Goal: Transaction & Acquisition: Purchase product/service

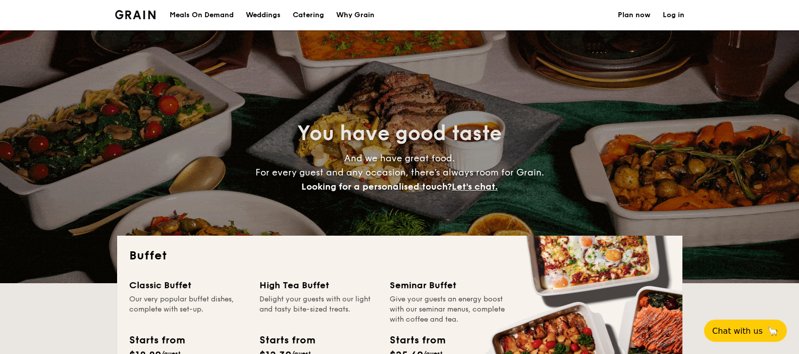
select select
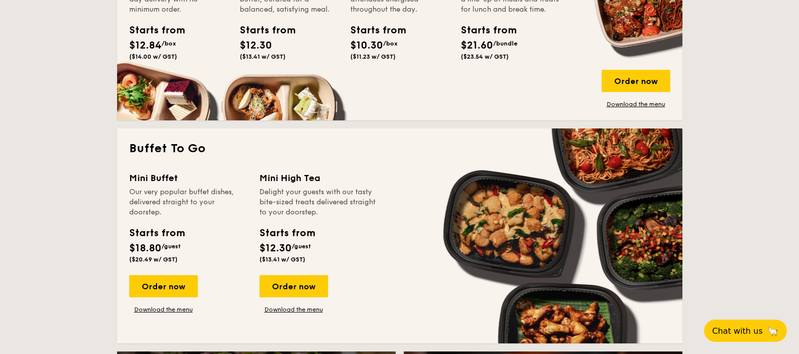
scroll to position [556, 0]
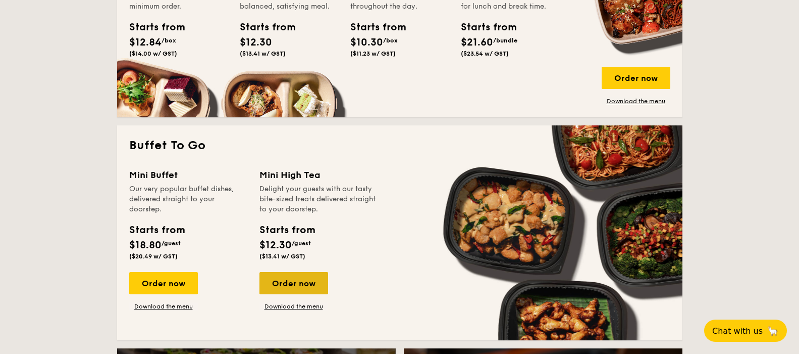
click at [288, 282] on div "Order now" at bounding box center [294, 283] width 69 height 22
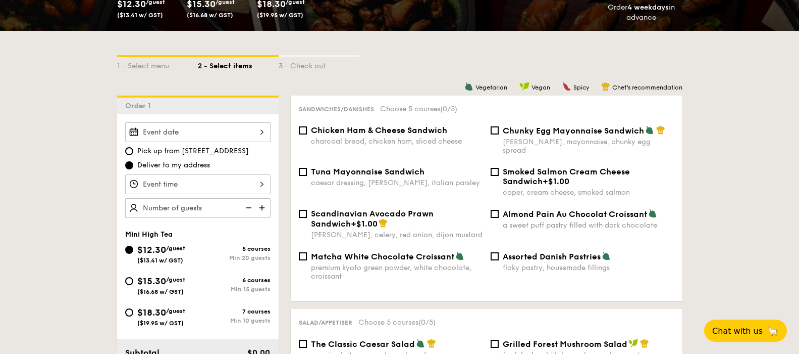
scroll to position [202, 0]
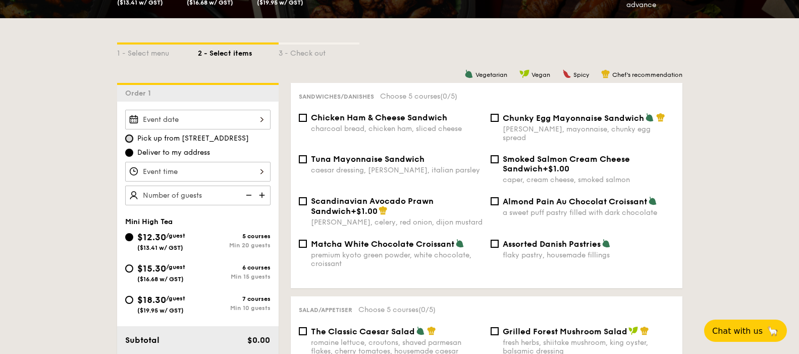
click at [133, 138] on input "Pick up from [STREET_ADDRESS]" at bounding box center [129, 138] width 8 height 8
radio input "true"
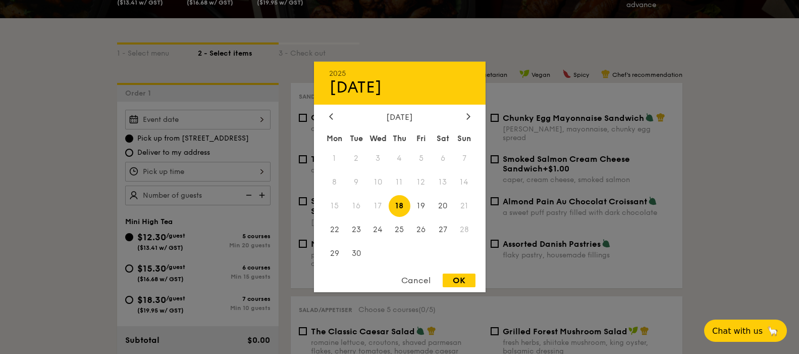
click at [193, 122] on div "2025 Sep [DATE] Tue Wed Thu Fri Sat Sun 1 2 3 4 5 6 7 8 9 10 11 12 13 14 15 16 …" at bounding box center [197, 120] width 145 height 20
click at [375, 229] on span "24" at bounding box center [378, 229] width 22 height 22
click at [456, 276] on div "OK" at bounding box center [459, 280] width 33 height 14
type input "[DATE]"
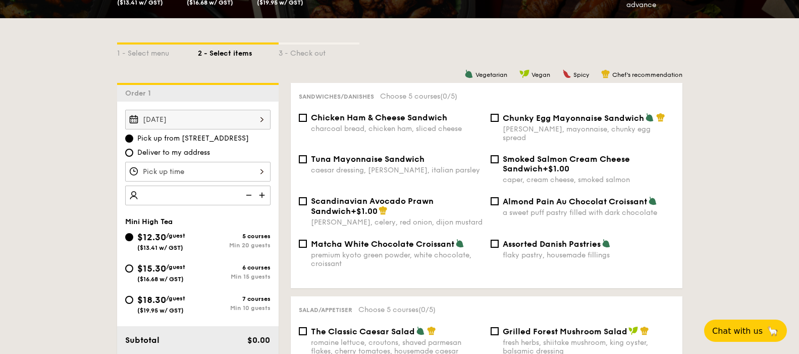
click at [264, 196] on img at bounding box center [263, 194] width 15 height 19
click at [250, 196] on img at bounding box center [247, 194] width 15 height 19
type input "20 guests"
click at [250, 196] on img at bounding box center [247, 194] width 15 height 19
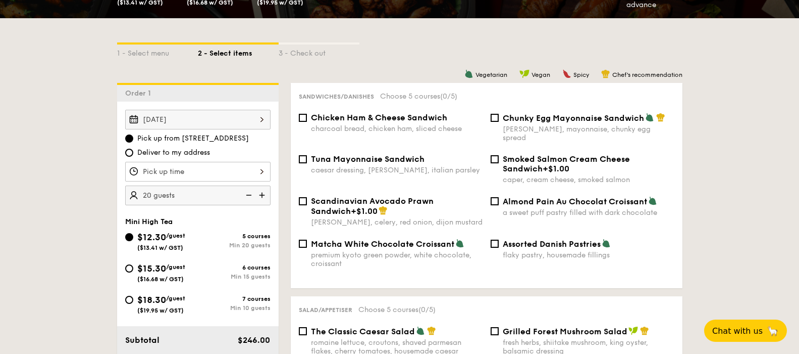
click at [250, 196] on img at bounding box center [247, 194] width 15 height 19
click at [307, 120] on input "Chicken Ham & Cheese Sandwich charcoal bread, chicken ham, sliced cheese" at bounding box center [303, 118] width 8 height 8
checkbox input "true"
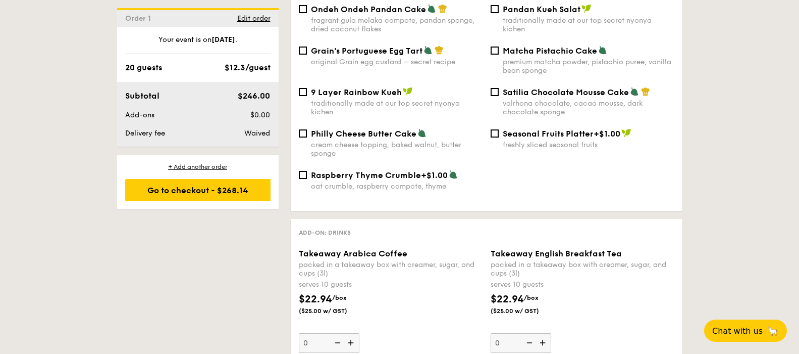
scroll to position [1162, 0]
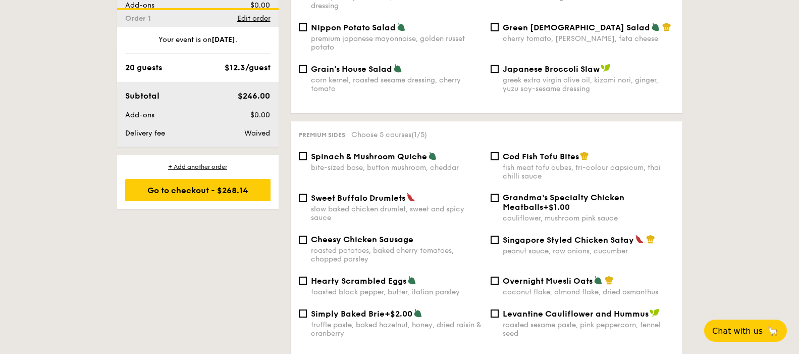
select select
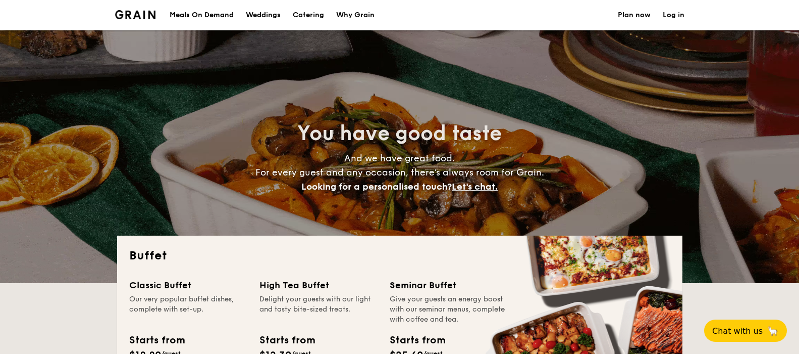
click at [307, 18] on h1 "Catering" at bounding box center [308, 15] width 31 height 30
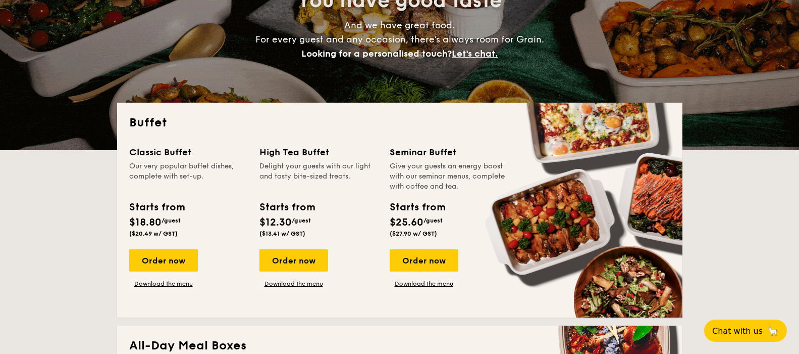
scroll to position [152, 0]
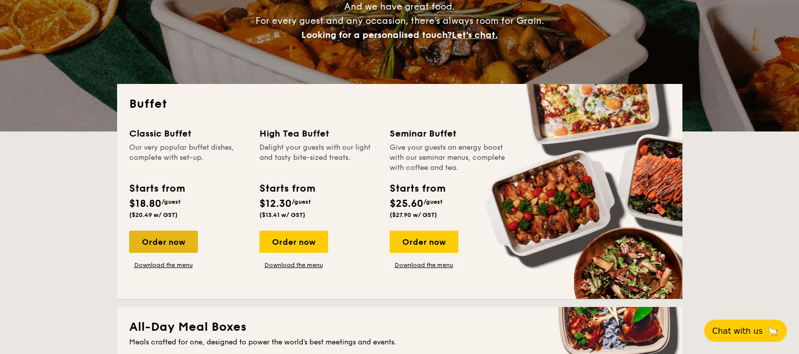
click at [169, 239] on div "Order now" at bounding box center [163, 241] width 69 height 22
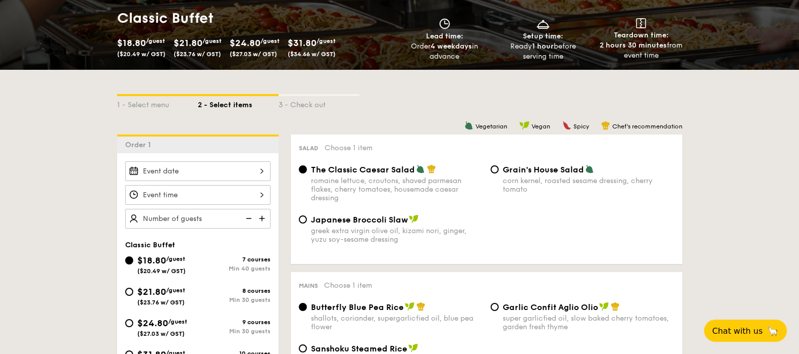
scroll to position [152, 0]
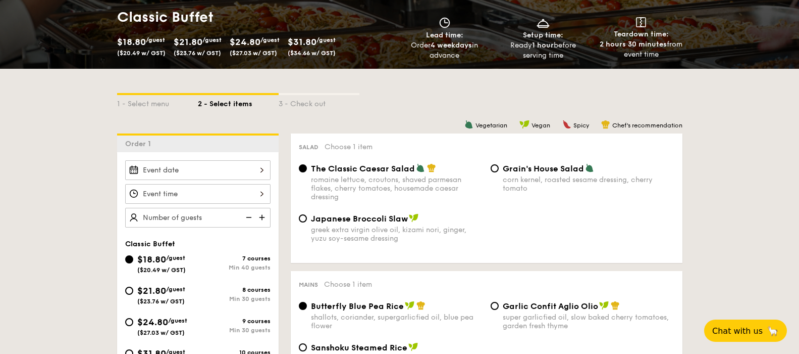
click at [262, 218] on img at bounding box center [263, 217] width 15 height 19
type input "40 guests"
click at [247, 219] on img at bounding box center [247, 217] width 15 height 19
click at [250, 216] on img at bounding box center [247, 217] width 15 height 19
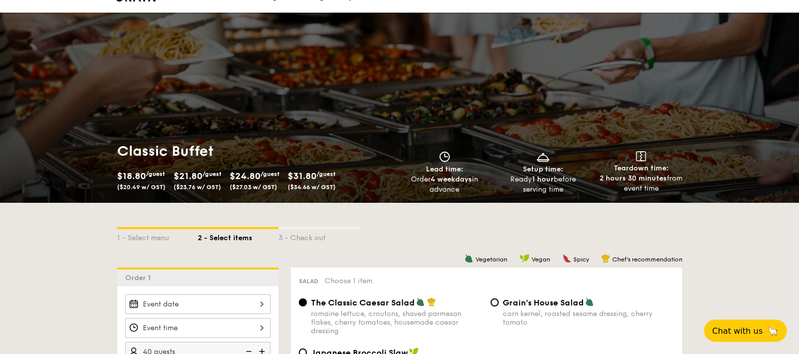
scroll to position [0, 0]
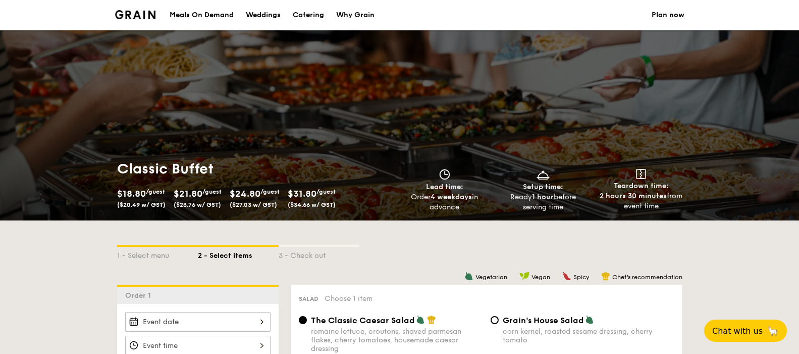
click at [301, 14] on div "Catering" at bounding box center [308, 15] width 31 height 30
select select
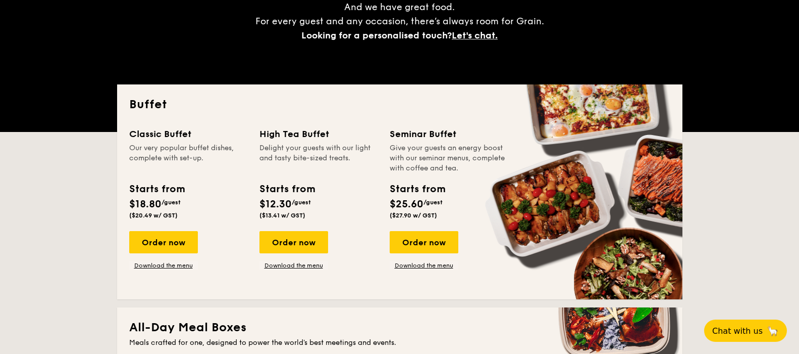
scroll to position [152, 0]
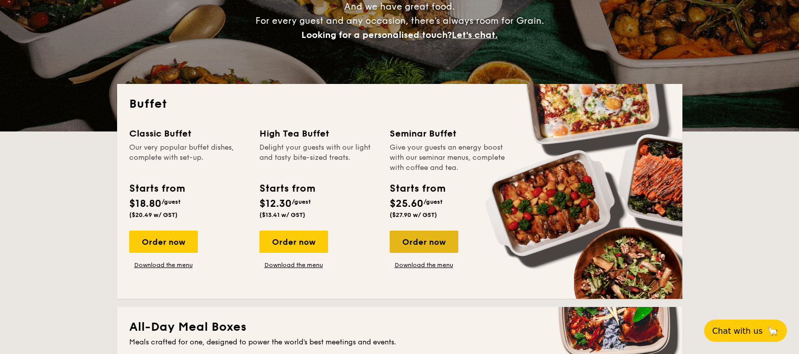
click at [429, 238] on div "Order now" at bounding box center [424, 241] width 69 height 22
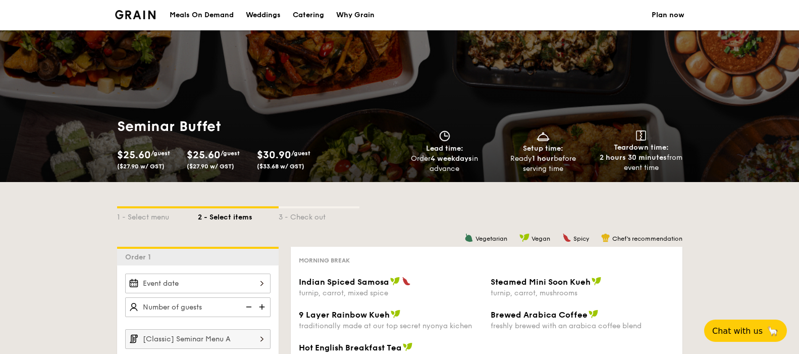
click at [301, 16] on div "Catering" at bounding box center [308, 15] width 31 height 30
select select
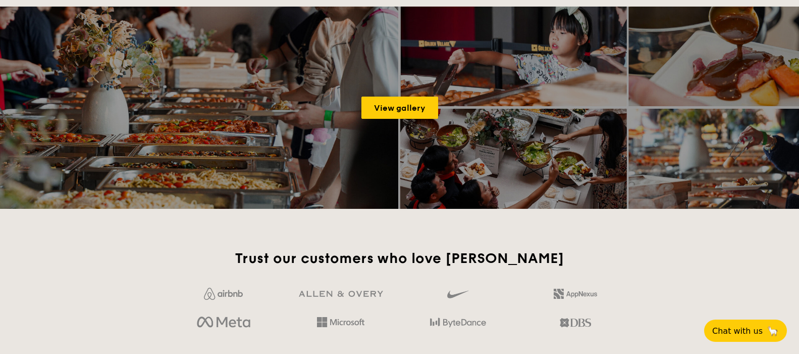
scroll to position [1364, 0]
